Goal: Navigation & Orientation: Find specific page/section

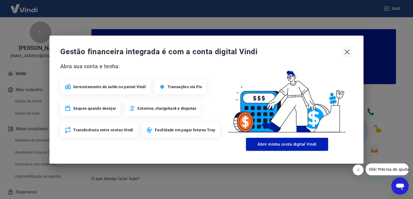
click at [347, 49] on icon "button" at bounding box center [346, 52] width 9 height 9
